Goal: Information Seeking & Learning: Learn about a topic

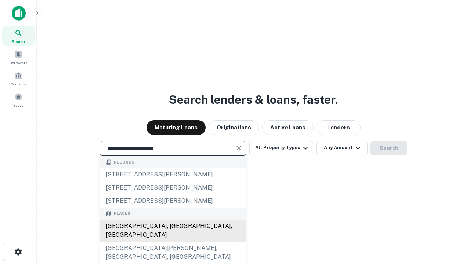
click at [173, 242] on div "[GEOGRAPHIC_DATA], [GEOGRAPHIC_DATA], [GEOGRAPHIC_DATA]" at bounding box center [173, 231] width 146 height 22
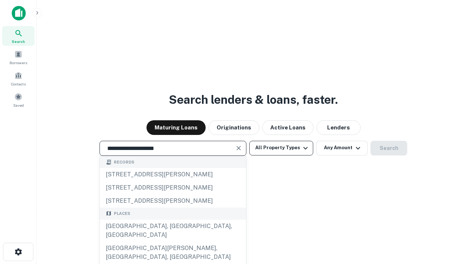
click at [281, 148] on button "All Property Types" at bounding box center [281, 148] width 64 height 15
type input "**********"
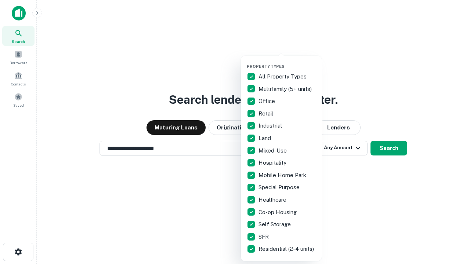
click at [287, 62] on button "button" at bounding box center [287, 62] width 81 height 0
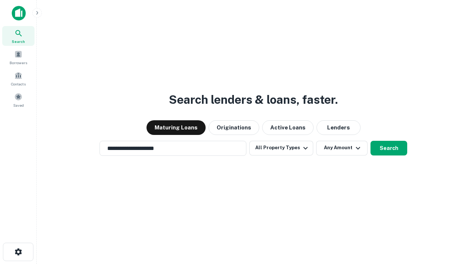
scroll to position [11, 0]
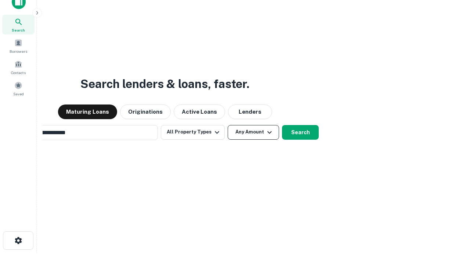
click at [228, 125] on button "Any Amount" at bounding box center [253, 132] width 51 height 15
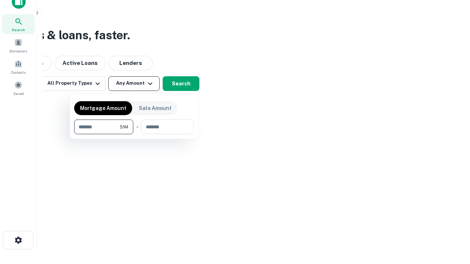
type input "*******"
click at [134, 134] on button "button" at bounding box center [134, 134] width 120 height 0
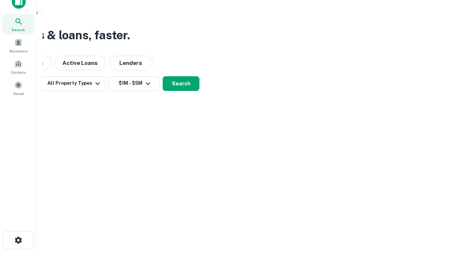
scroll to position [4, 135]
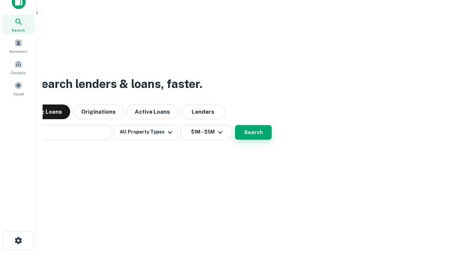
click at [235, 125] on button "Search" at bounding box center [253, 132] width 37 height 15
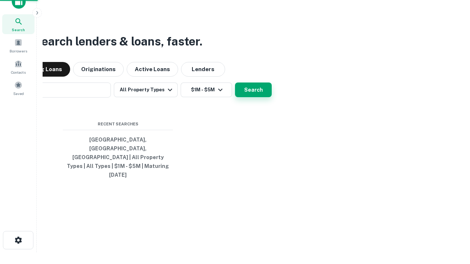
scroll to position [19, 208]
